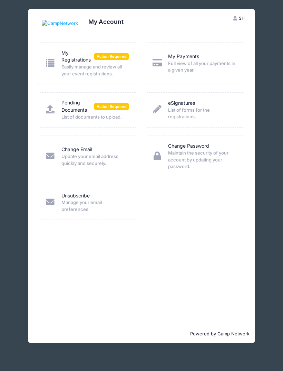
click at [72, 105] on link "Pending Documents" at bounding box center [78, 106] width 33 height 15
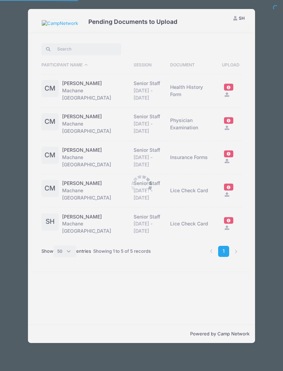
select select "50"
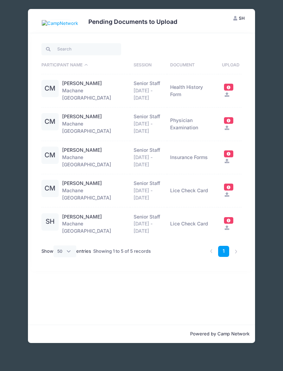
click at [230, 92] on icon at bounding box center [227, 94] width 6 height 4
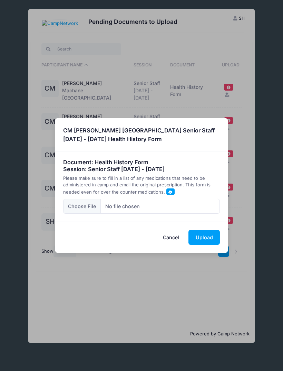
click at [170, 190] on span at bounding box center [171, 192] width 4 height 4
click at [170, 236] on button "Cancel" at bounding box center [171, 237] width 30 height 15
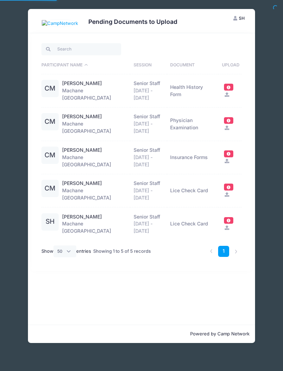
select select "50"
